Goal: Task Accomplishment & Management: Manage account settings

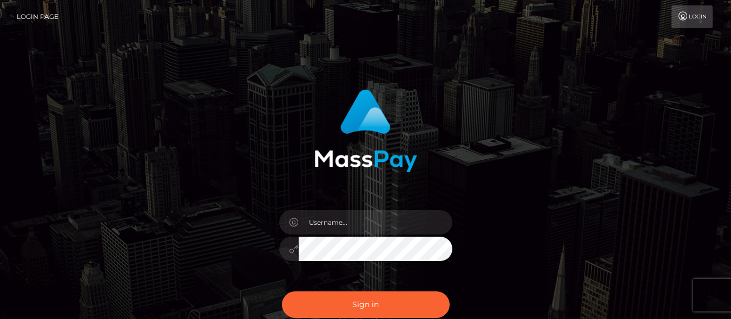
click at [318, 222] on input "text" at bounding box center [376, 222] width 154 height 24
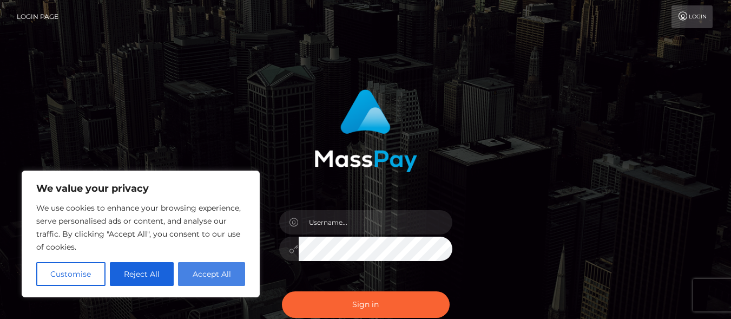
click at [205, 268] on button "Accept All" at bounding box center [211, 274] width 67 height 24
checkbox input "true"
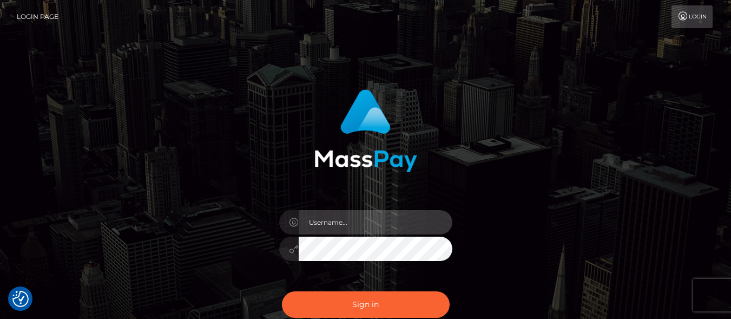
click at [350, 221] on input "text" at bounding box center [376, 222] width 154 height 24
click at [364, 220] on input "oluchianikwe44" at bounding box center [376, 222] width 154 height 24
type input "[EMAIL_ADDRESS][DOMAIN_NAME]"
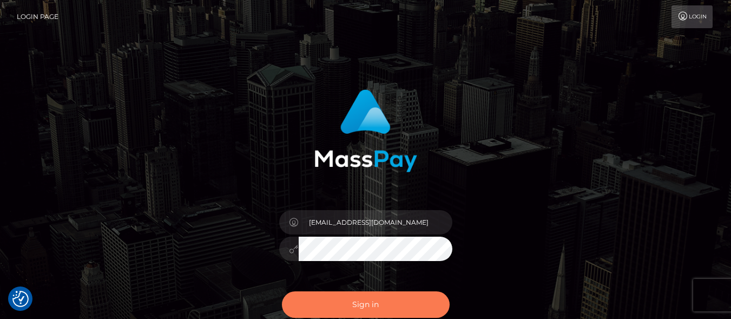
click at [363, 306] on button "Sign in" at bounding box center [366, 304] width 168 height 27
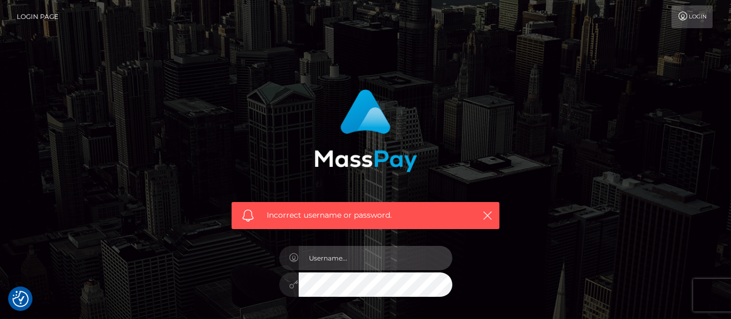
click at [311, 260] on input "text" at bounding box center [376, 258] width 154 height 24
type input "[EMAIL_ADDRESS][DOMAIN_NAME]"
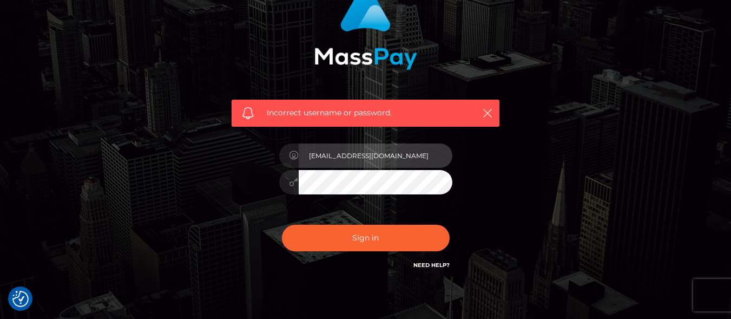
scroll to position [108, 0]
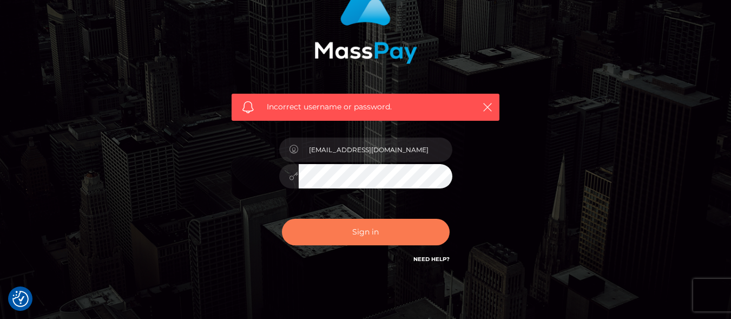
click at [386, 225] on button "Sign in" at bounding box center [366, 232] width 168 height 27
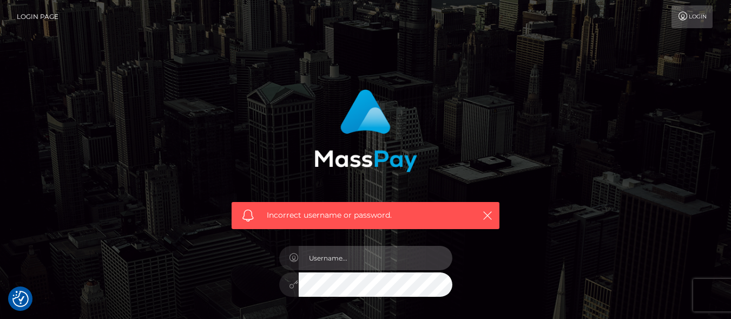
click at [327, 257] on input "text" at bounding box center [376, 258] width 154 height 24
click at [367, 260] on input "[EMAIL_ADDRESS][DOMAIN_NAME]" at bounding box center [376, 258] width 154 height 24
type input "[EMAIL_ADDRESS][DOMAIN_NAME]"
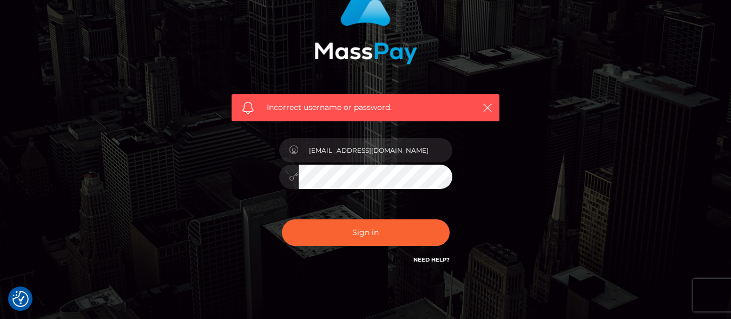
scroll to position [108, 0]
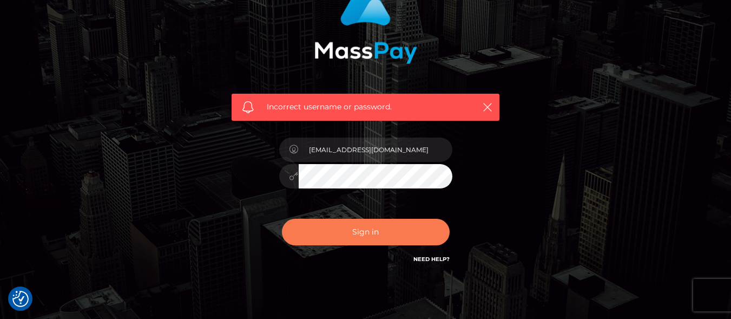
click at [406, 226] on button "Sign in" at bounding box center [366, 232] width 168 height 27
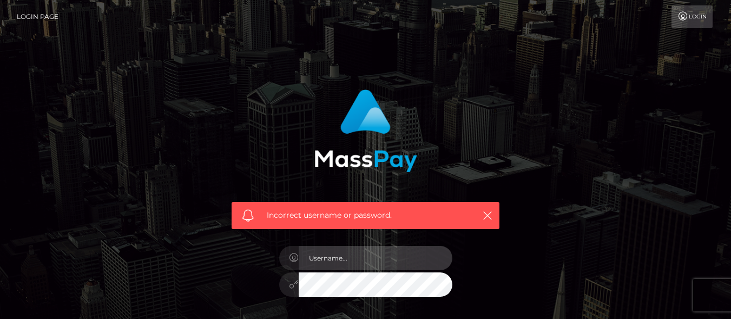
click at [381, 261] on input "text" at bounding box center [376, 258] width 154 height 24
type input "[EMAIL_ADDRESS]"
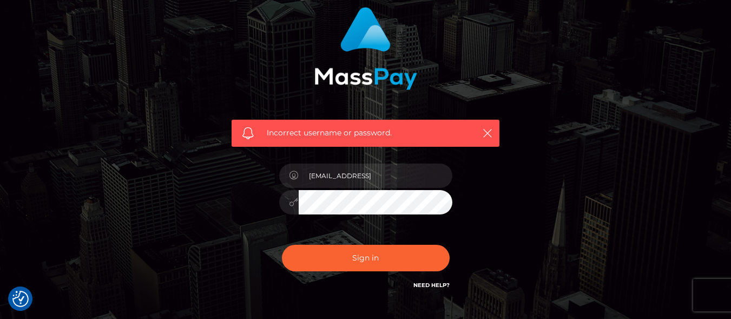
scroll to position [87, 0]
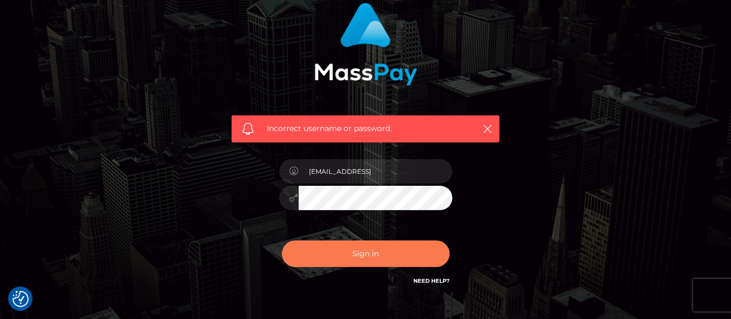
click at [370, 251] on button "Sign in" at bounding box center [366, 253] width 168 height 27
